Goal: Transaction & Acquisition: Purchase product/service

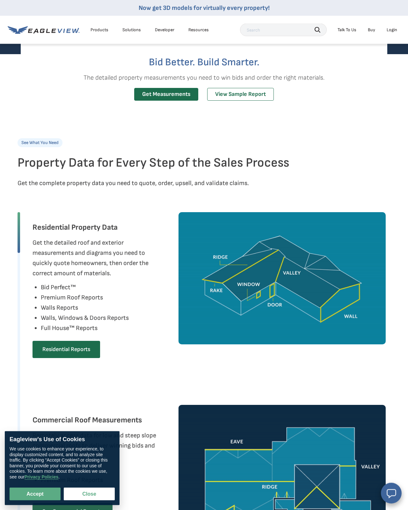
scroll to position [160, 0]
click at [85, 359] on link "Residential Reports" at bounding box center [67, 349] width 68 height 17
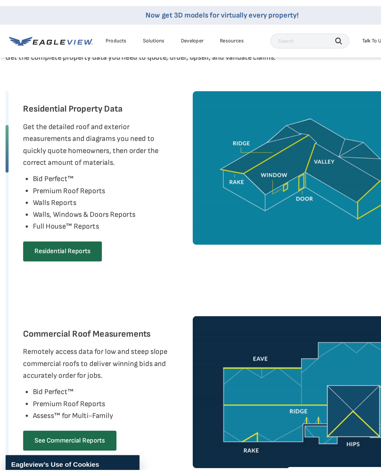
scroll to position [299, 0]
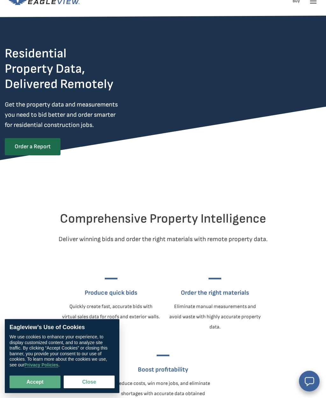
click at [49, 144] on link "Order a Report" at bounding box center [33, 146] width 56 height 17
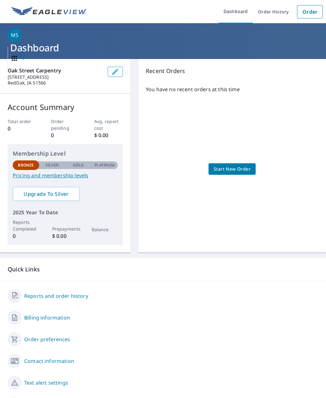
click at [312, 10] on link "Order" at bounding box center [310, 11] width 26 height 13
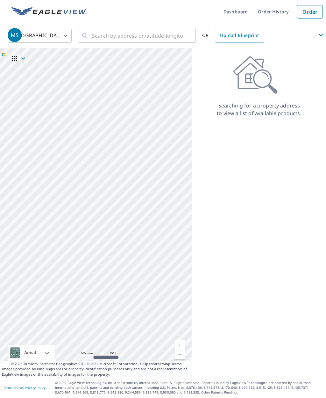
click at [183, 350] on link "Current Level 5, Zoom In" at bounding box center [180, 345] width 10 height 10
click at [184, 350] on link "Current Level 6, Zoom In" at bounding box center [180, 345] width 10 height 10
click at [181, 350] on link "Current Level 7, Zoom In" at bounding box center [180, 345] width 10 height 10
click at [180, 350] on link "Current Level 8, Zoom In" at bounding box center [180, 345] width 10 height 10
click at [181, 350] on link "Current Level 9, Zoom In" at bounding box center [180, 345] width 10 height 10
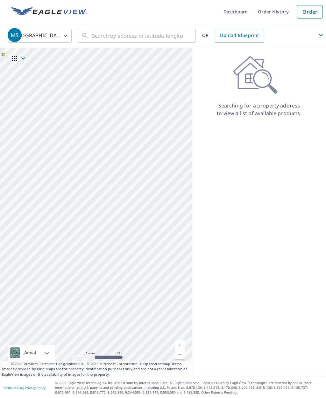
click at [180, 350] on link "Current Level 10, Zoom In" at bounding box center [180, 345] width 10 height 10
click at [180, 350] on link "Current Level 11, Zoom In" at bounding box center [180, 345] width 10 height 10
click at [181, 350] on link "Current Level 12, Zoom In" at bounding box center [180, 345] width 10 height 10
click at [182, 350] on link "Current Level 13, Zoom In" at bounding box center [180, 345] width 10 height 10
click at [184, 350] on link "Current Level 14, Zoom In" at bounding box center [180, 345] width 10 height 10
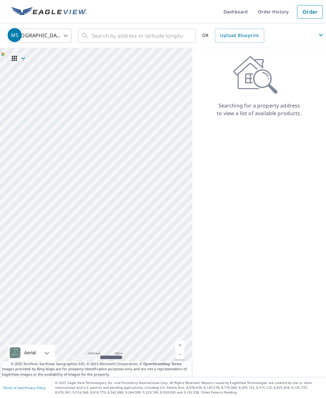
click at [181, 350] on link "Current Level 15, Zoom In" at bounding box center [180, 345] width 10 height 10
click at [182, 350] on link "Current Level 16, Zoom In" at bounding box center [180, 345] width 10 height 10
click at [183, 350] on link "Current Level 17, Zoom In" at bounding box center [180, 345] width 10 height 10
click at [184, 350] on link "Current Level 18, Zoom In" at bounding box center [180, 345] width 10 height 10
click at [182, 350] on link "Current Level 19, Zoom In" at bounding box center [180, 345] width 10 height 10
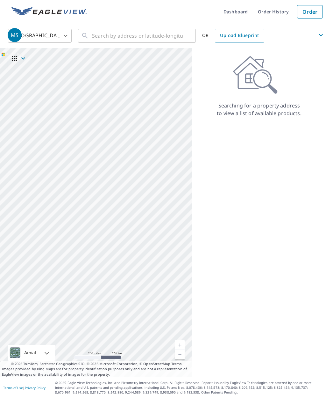
click at [184, 350] on link "Current Level 5, Zoom In" at bounding box center [180, 345] width 10 height 10
click at [182, 350] on link "Current Level 6, Zoom In" at bounding box center [180, 345] width 10 height 10
click at [183, 350] on link "Current Level 7, Zoom In" at bounding box center [180, 345] width 10 height 10
click at [180, 350] on link "Current Level 8, Zoom In" at bounding box center [180, 345] width 10 height 10
click at [178, 362] on div at bounding box center [96, 212] width 193 height 329
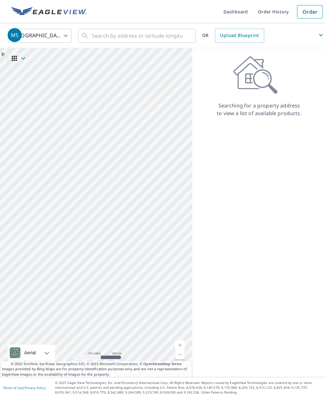
click at [183, 350] on link "Current Level 5, Zoom In" at bounding box center [180, 345] width 10 height 10
click at [184, 350] on link "Current Level 7, Zoom In" at bounding box center [180, 345] width 10 height 10
click at [181, 350] on link "Current Level 5, Zoom In" at bounding box center [180, 345] width 10 height 10
click at [183, 350] on link "Current Level 6, Zoom In" at bounding box center [180, 345] width 10 height 10
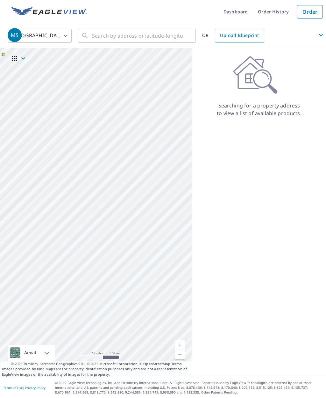
click at [180, 362] on div at bounding box center [96, 212] width 193 height 329
click at [180, 350] on link "Current Level 5, Zoom In" at bounding box center [180, 345] width 10 height 10
click at [177, 361] on div at bounding box center [96, 212] width 193 height 329
click at [118, 37] on span "MS" at bounding box center [167, 34] width 319 height 15
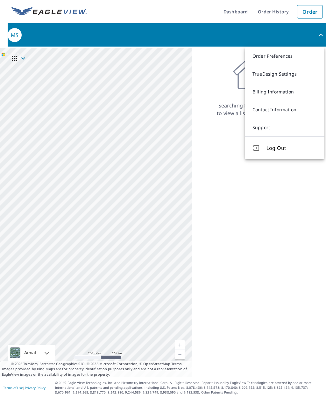
click at [80, 34] on span "MS" at bounding box center [167, 34] width 319 height 15
click at [233, 114] on p "Searching for a property address to view a list of available products." at bounding box center [259, 109] width 85 height 15
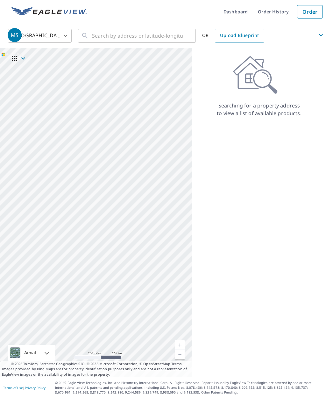
click at [103, 36] on span "MS" at bounding box center [167, 34] width 319 height 15
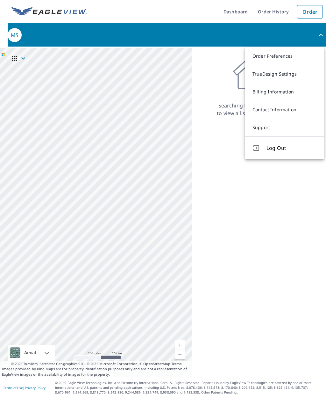
click at [51, 38] on span "MS" at bounding box center [167, 34] width 319 height 15
click at [277, 60] on link "Order Preferences" at bounding box center [285, 56] width 80 height 18
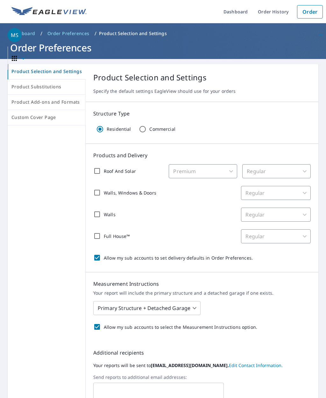
click at [96, 171] on input "Roof And Solar" at bounding box center [97, 170] width 13 height 13
checkbox input "true"
click at [227, 174] on body "MS MS Dashboard Order History Order MS Dashboard / Order Preferences / Product …" at bounding box center [163, 199] width 326 height 398
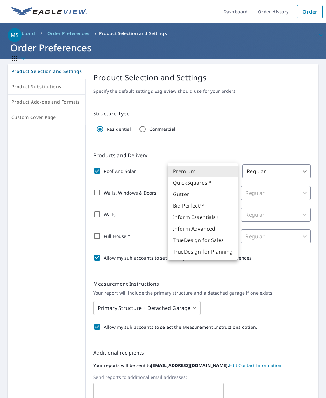
click at [285, 315] on div at bounding box center [163, 199] width 326 height 398
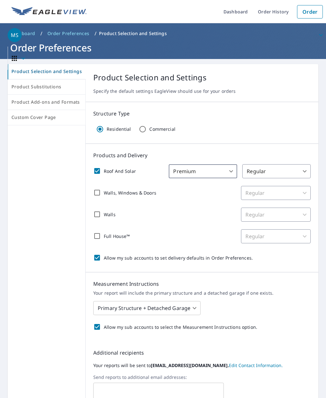
click at [309, 169] on body "MS MS Dashboard Order History Order MS Dashboard / Order Preferences / Product …" at bounding box center [163, 199] width 326 height 398
click at [210, 230] on div at bounding box center [163, 199] width 326 height 398
click at [29, 34] on span "MS" at bounding box center [167, 34] width 319 height 15
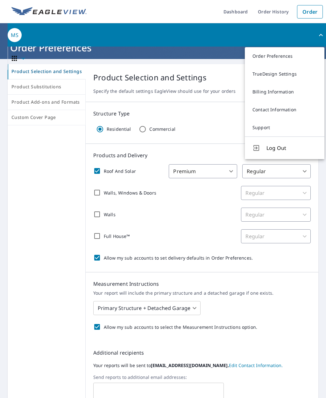
click at [40, 65] on button "Product Selection and Settings" at bounding box center [47, 71] width 78 height 15
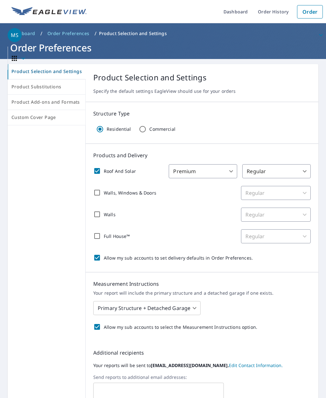
click at [47, 58] on header "Dashboard / Order Preferences / Product Selection and Settings Order Preferences" at bounding box center [163, 41] width 326 height 36
click at [90, 41] on span "MS" at bounding box center [167, 34] width 319 height 15
click at [315, 8] on link "Order" at bounding box center [310, 11] width 26 height 13
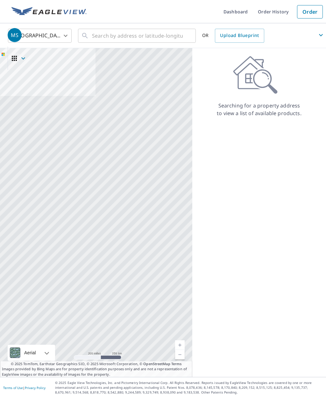
click at [318, 32] on icon "button" at bounding box center [322, 35] width 8 height 8
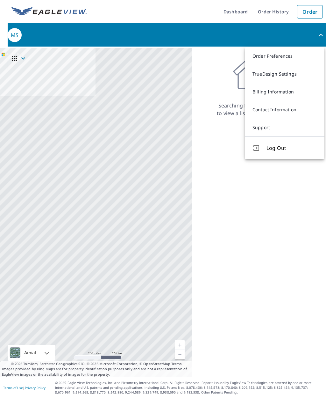
click at [315, 36] on span "MS" at bounding box center [167, 34] width 319 height 15
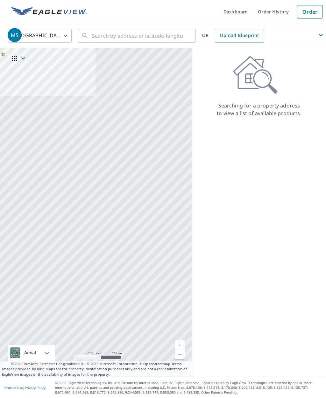
click at [315, 11] on link "Order" at bounding box center [310, 11] width 26 height 13
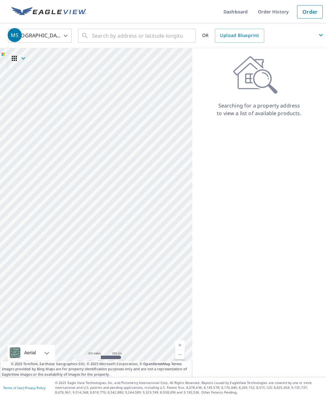
click at [61, 39] on span "MS" at bounding box center [167, 34] width 319 height 15
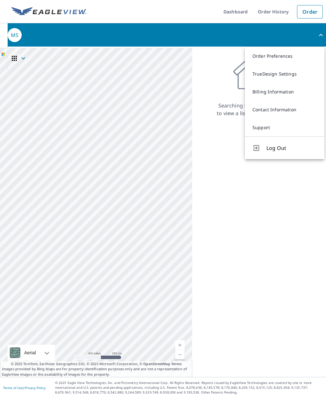
click at [319, 39] on span "MS" at bounding box center [167, 34] width 319 height 15
click at [315, 10] on link "Order" at bounding box center [310, 11] width 26 height 13
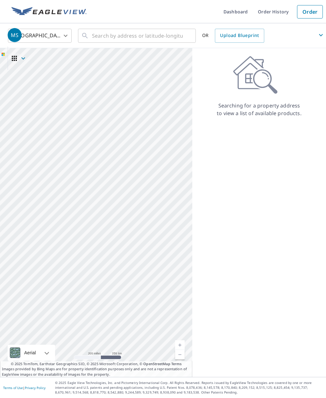
click at [181, 350] on link "Current Level 5, Zoom In" at bounding box center [180, 345] width 10 height 10
click at [184, 350] on link "Current Level 5.763932641766475, Zoom In" at bounding box center [180, 345] width 10 height 10
click at [183, 350] on link "Current Level 8, Zoom In" at bounding box center [180, 345] width 10 height 10
click at [183, 350] on link "Current Level 9, Zoom In" at bounding box center [180, 345] width 10 height 10
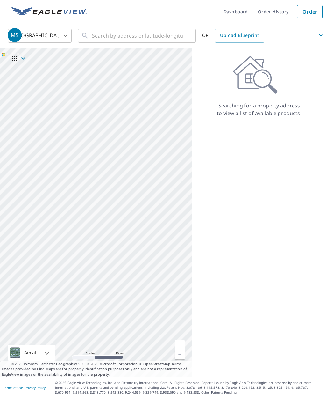
click at [180, 350] on link "Current Level 10, Zoom In" at bounding box center [180, 345] width 10 height 10
click at [181, 350] on link "Current Level 11, Zoom In" at bounding box center [180, 345] width 10 height 10
click at [183, 350] on link "Current Level 12, Zoom In" at bounding box center [180, 345] width 10 height 10
click at [181, 350] on link "Current Level 13, Zoom In" at bounding box center [180, 345] width 10 height 10
click at [184, 350] on link "Current Level 14, Zoom In" at bounding box center [180, 345] width 10 height 10
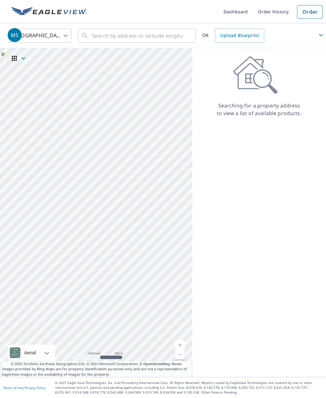
click at [183, 350] on link "Current Level 15, Zoom In" at bounding box center [180, 345] width 10 height 10
click at [183, 350] on link "Current Level 16, Zoom In" at bounding box center [180, 345] width 10 height 10
click at [185, 366] on div at bounding box center [96, 212] width 193 height 329
click at [182, 350] on link "Current Level 5, Zoom In" at bounding box center [180, 345] width 10 height 10
click at [183, 350] on link "Current Level 6, Zoom In" at bounding box center [180, 345] width 10 height 10
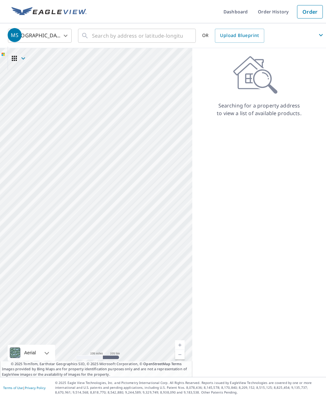
click at [183, 350] on link "Current Level 6, Zoom In" at bounding box center [180, 345] width 10 height 10
click at [184, 350] on link "Current Level 7, Zoom In" at bounding box center [180, 345] width 10 height 10
click at [184, 350] on link "Current Level 7.684498174272071, Zoom In" at bounding box center [180, 345] width 10 height 10
